Goal: Participate in discussion

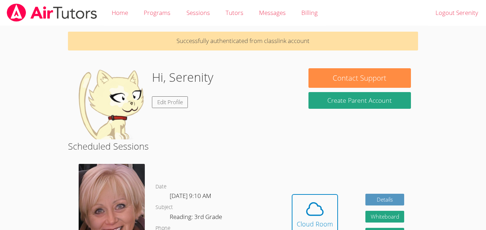
click at [306, 209] on link "Cloud Room" at bounding box center [315, 216] width 46 height 45
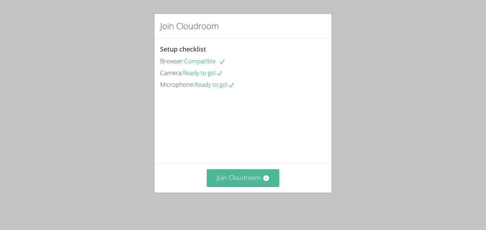
click at [269, 182] on icon at bounding box center [266, 178] width 7 height 7
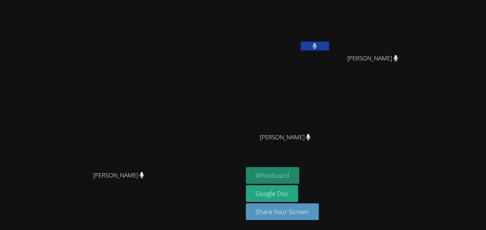
click at [300, 170] on button "Whiteboard" at bounding box center [273, 175] width 54 height 17
drag, startPoint x: 390, startPoint y: 27, endPoint x: 388, endPoint y: 68, distance: 40.3
click at [331, 68] on div "Serenity Sierra" at bounding box center [288, 41] width 85 height 76
click at [331, 39] on video at bounding box center [288, 27] width 85 height 48
click at [144, 178] on icon at bounding box center [142, 175] width 4 height 6
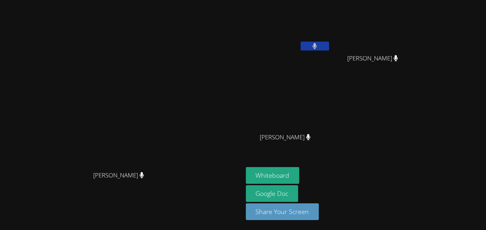
click at [314, 142] on div "[PERSON_NAME]" at bounding box center [288, 144] width 85 height 28
click at [331, 51] on div "Serenity Sierra" at bounding box center [288, 28] width 85 height 51
drag, startPoint x: 396, startPoint y: 40, endPoint x: 403, endPoint y: 17, distance: 24.3
click at [403, 17] on div "Serenity Sierra [PERSON_NAME] [PERSON_NAME] [PERSON_NAME] [PERSON_NAME]" at bounding box center [332, 80] width 172 height 155
click at [317, 45] on icon at bounding box center [315, 46] width 4 height 6
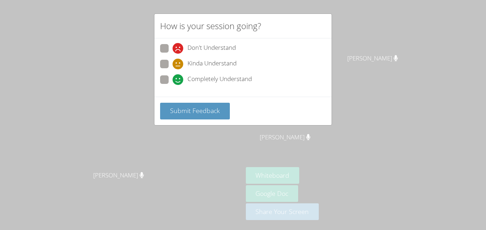
click at [222, 78] on span "Completely Understand" at bounding box center [220, 79] width 64 height 11
click at [179, 78] on input "Completely Understand" at bounding box center [176, 78] width 6 height 6
radio input "true"
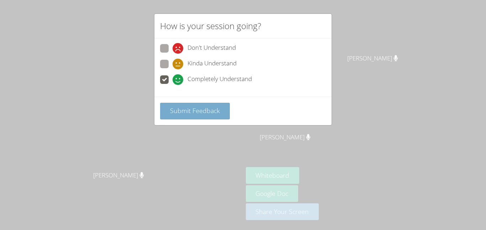
click at [214, 116] on button "Submit Feedback" at bounding box center [195, 111] width 70 height 17
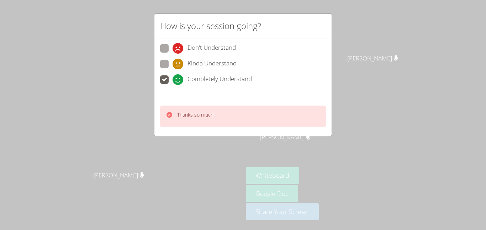
click at [366, 42] on div "How is your session going? Don't Understand Kinda Understand Completely Underst…" at bounding box center [243, 115] width 486 height 230
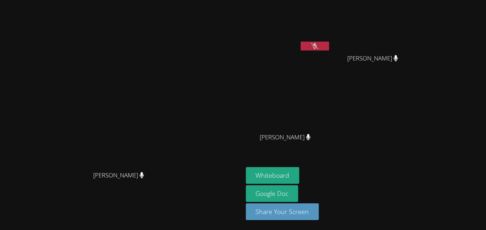
click at [329, 43] on button at bounding box center [315, 46] width 28 height 9
click at [331, 36] on video at bounding box center [288, 27] width 85 height 48
click at [331, 39] on video at bounding box center [288, 27] width 85 height 48
click at [331, 40] on video at bounding box center [288, 27] width 85 height 48
click at [329, 46] on button at bounding box center [315, 46] width 28 height 9
